Goal: Understand process/instructions: Learn how to perform a task or action

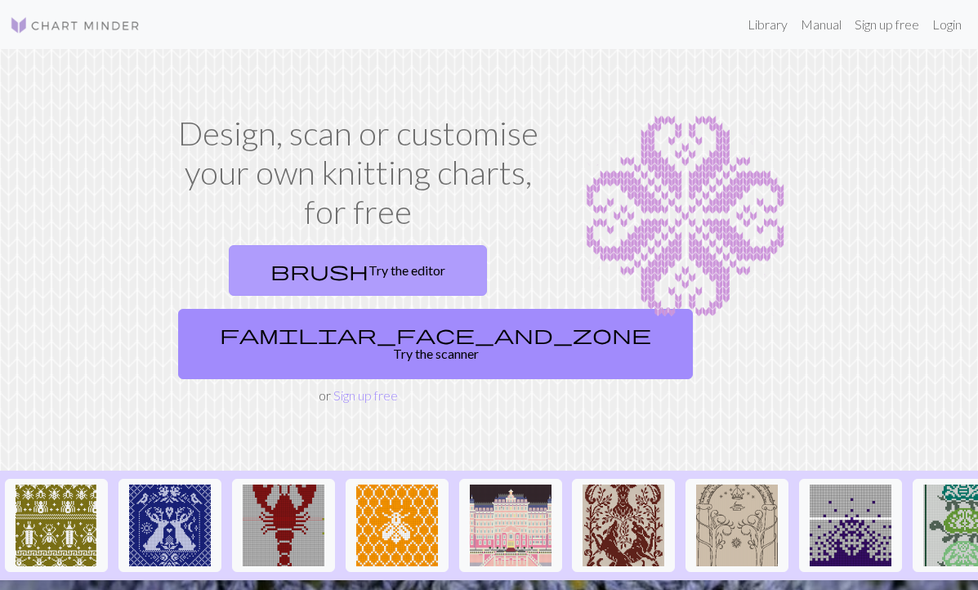
click at [386, 256] on link "brush Try the editor" at bounding box center [358, 270] width 258 height 51
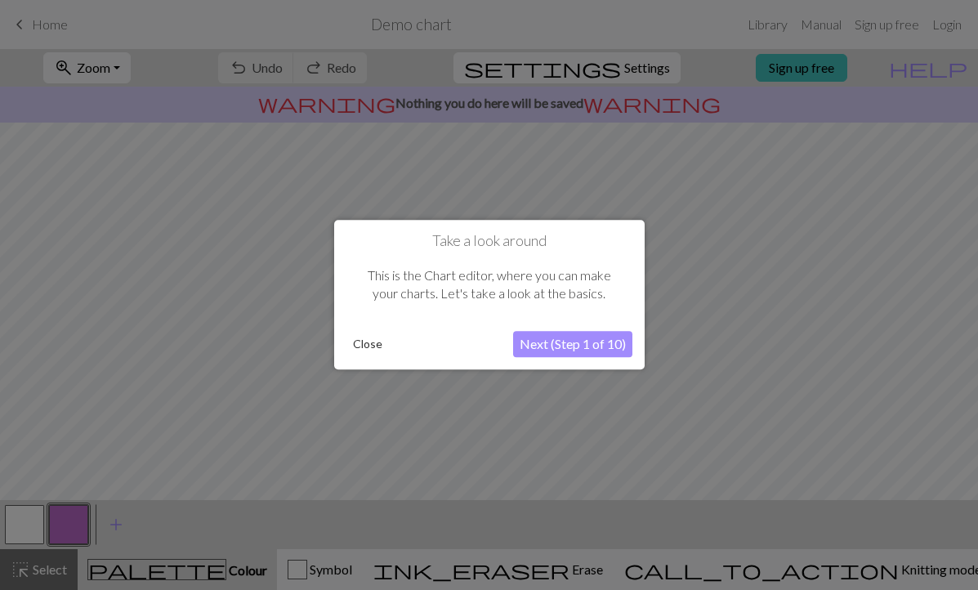
click at [572, 353] on button "Next (Step 1 of 10)" at bounding box center [572, 345] width 119 height 26
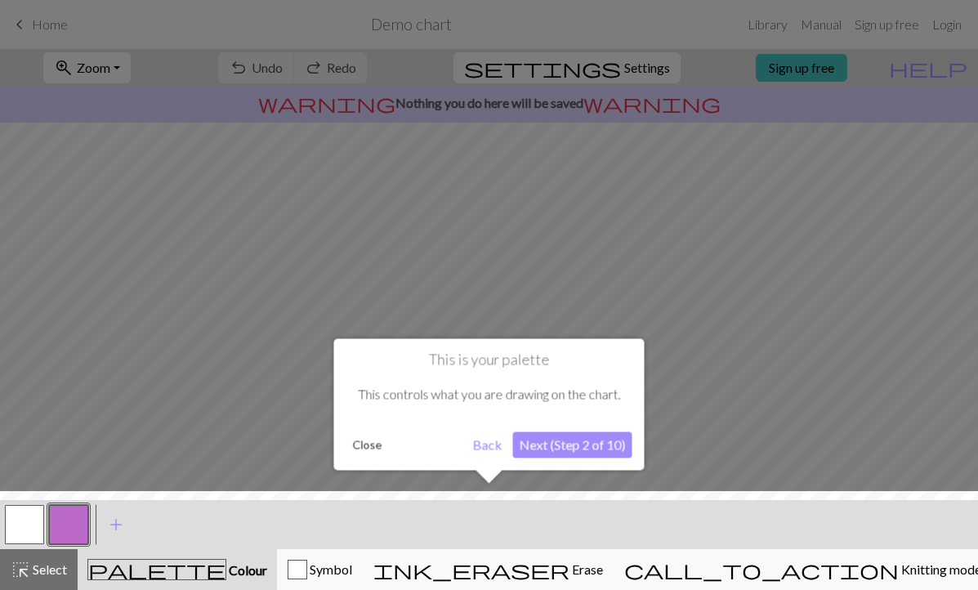
click at [573, 433] on button "Next (Step 2 of 10)" at bounding box center [572, 444] width 119 height 26
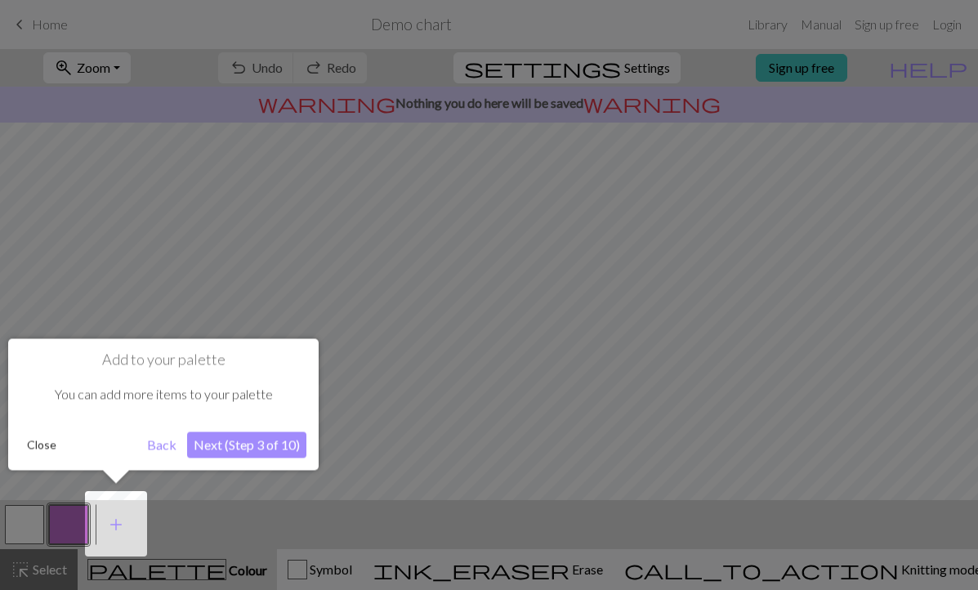
click at [256, 439] on button "Next (Step 3 of 10)" at bounding box center [246, 444] width 119 height 26
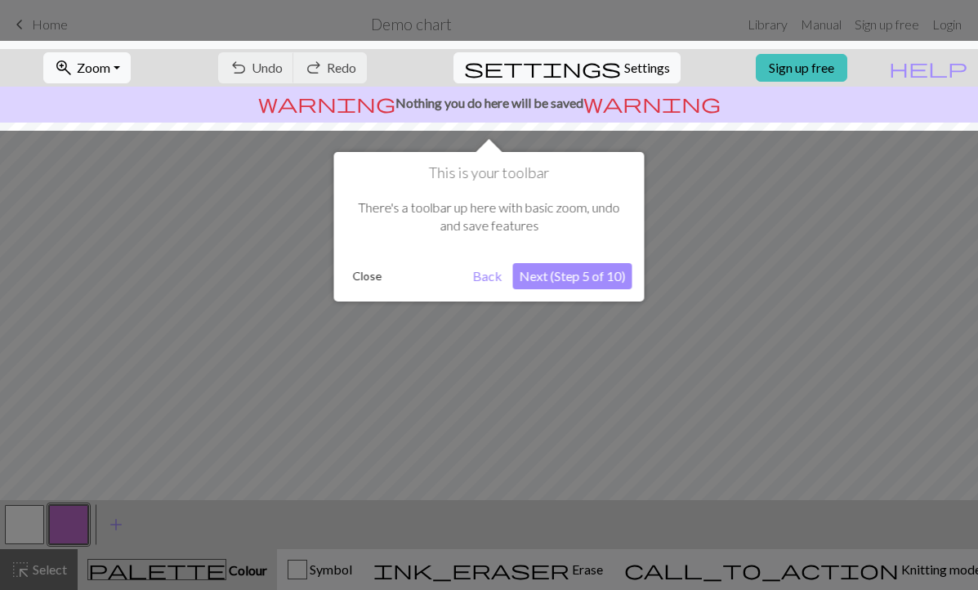
click at [547, 254] on div "This is your toolbar There's a toolbar up here with basic zoom, undo and save f…" at bounding box center [489, 226] width 310 height 149
click at [547, 269] on button "Next (Step 5 of 10)" at bounding box center [572, 276] width 119 height 26
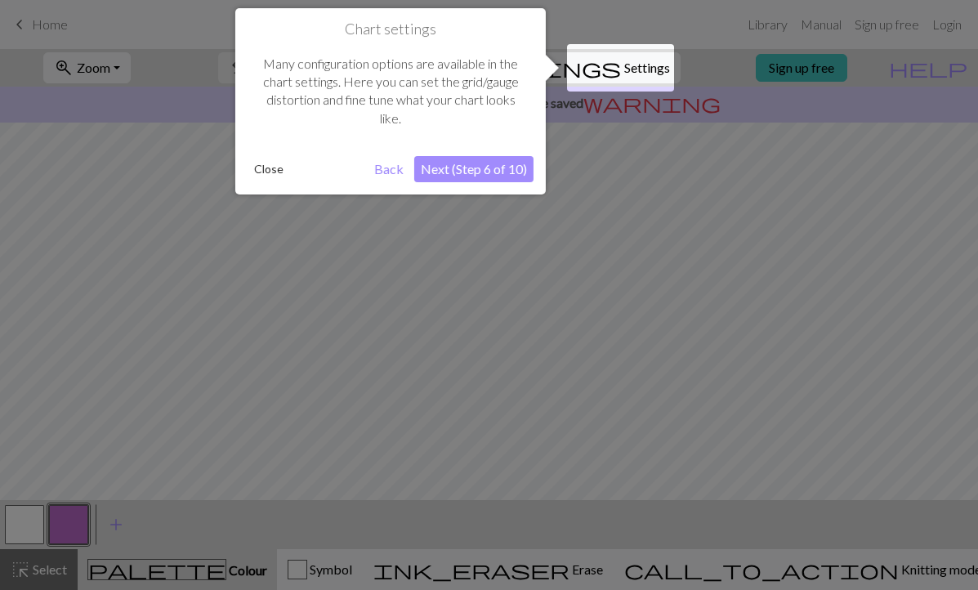
click at [470, 171] on button "Next (Step 6 of 10)" at bounding box center [473, 169] width 119 height 26
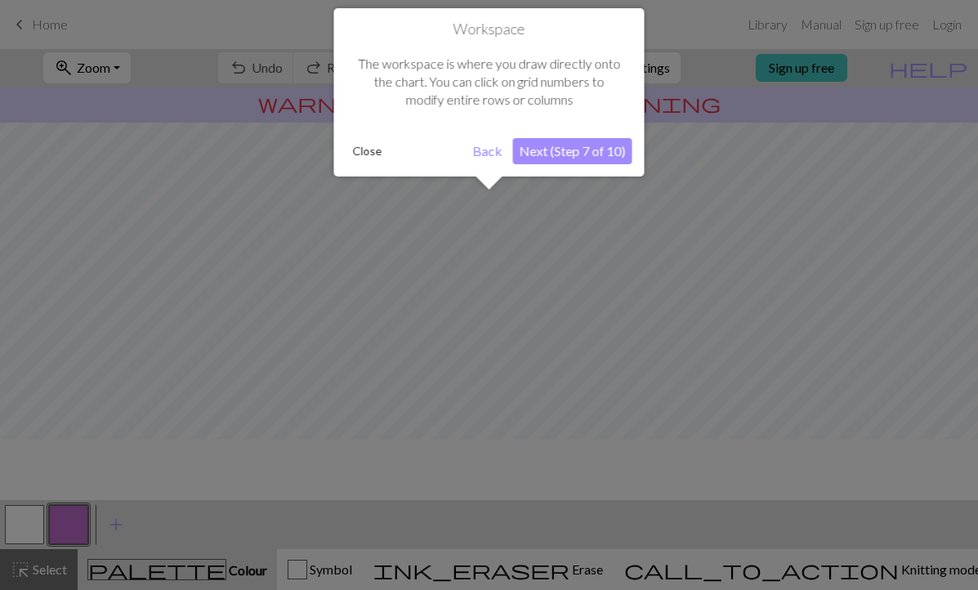
scroll to position [98, 0]
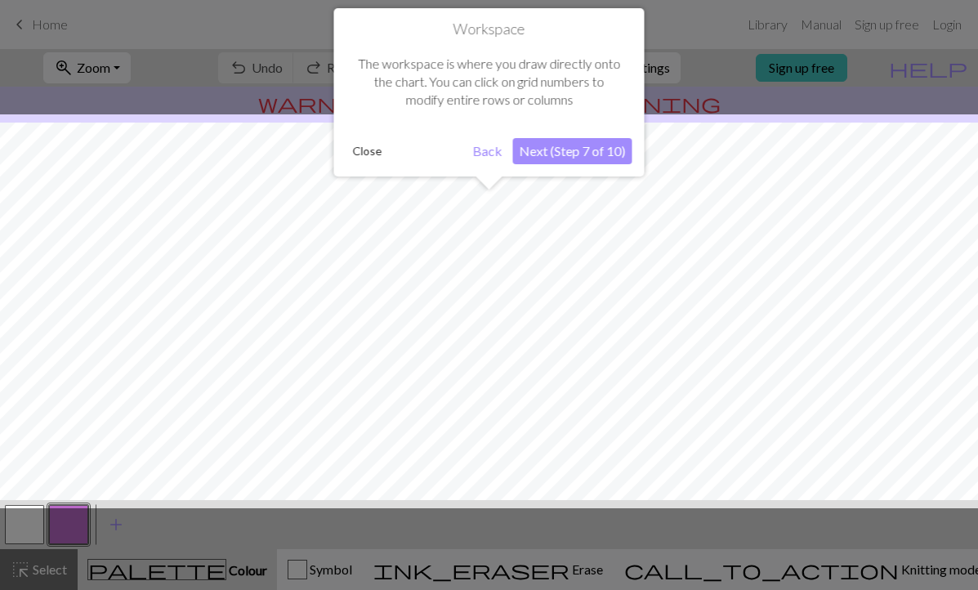
click at [562, 160] on button "Next (Step 7 of 10)" at bounding box center [572, 151] width 119 height 26
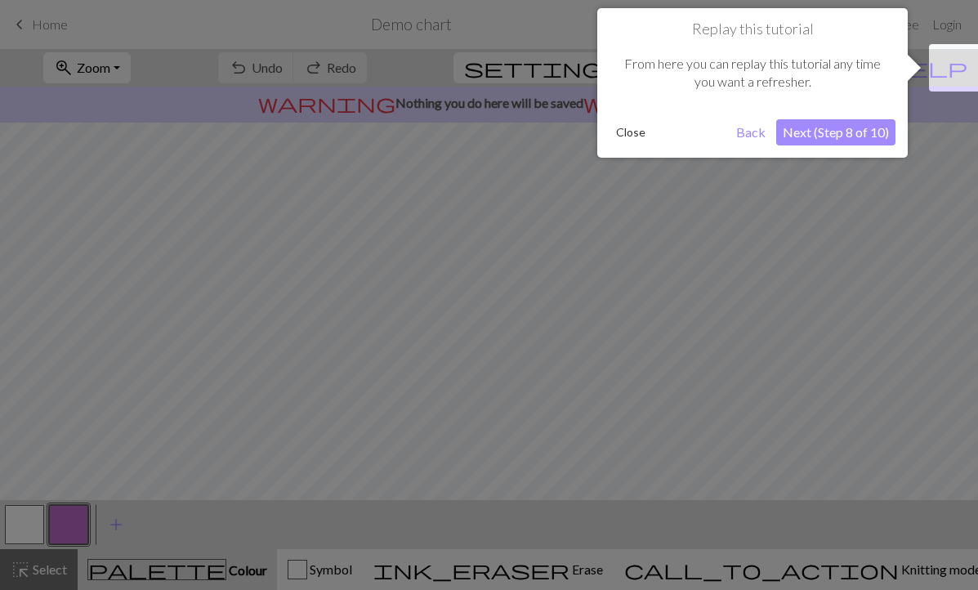
click at [822, 146] on div "Replay this tutorial From here you can replay this tutorial any time you want a…" at bounding box center [752, 82] width 310 height 149
click at [816, 103] on div "From here you can replay this tutorial any time you want a refresher." at bounding box center [752, 72] width 286 height 69
click at [816, 125] on button "Next (Step 8 of 10)" at bounding box center [835, 132] width 119 height 26
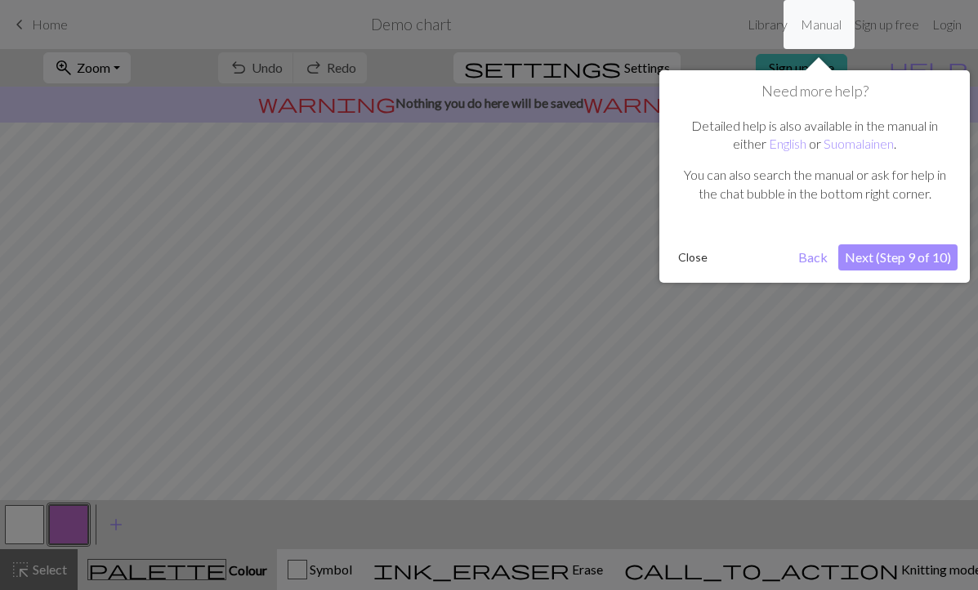
click at [873, 262] on button "Next (Step 9 of 10)" at bounding box center [897, 257] width 119 height 26
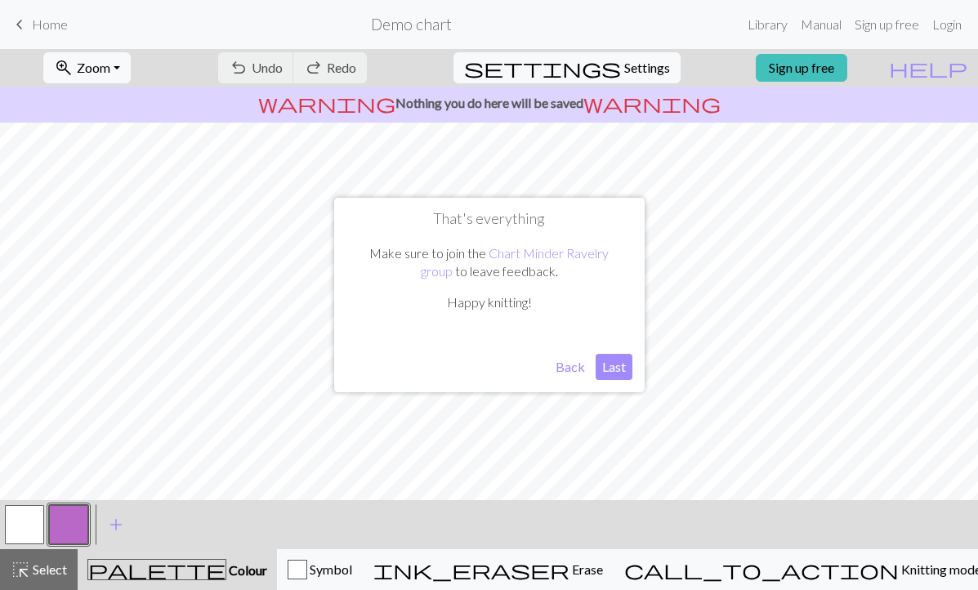
click at [600, 367] on button "Last" at bounding box center [613, 367] width 37 height 26
